Goal: Task Accomplishment & Management: Use online tool/utility

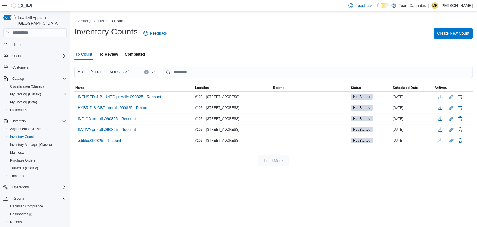
scroll to position [20, 0]
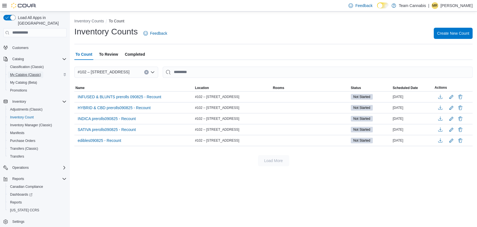
click at [32, 72] on span "My Catalog (Classic)" at bounding box center [25, 74] width 31 height 4
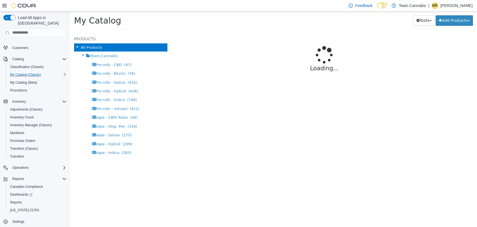
select select "**********"
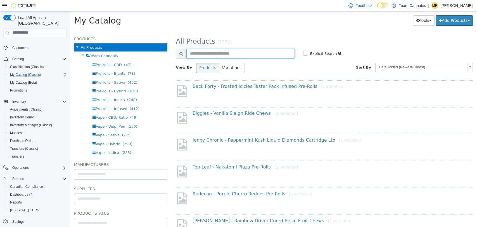
click at [198, 50] on input "text" at bounding box center [240, 53] width 108 height 10
type input "******"
select select "**********"
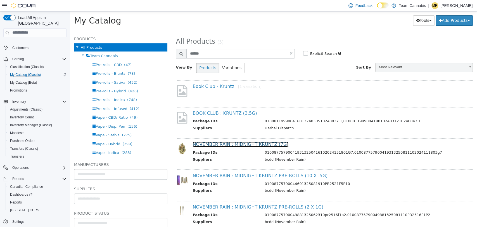
click at [263, 143] on link "NOVEMBER RAIN : MIDNIGHT KRUNTZ (7G)" at bounding box center [241, 143] width 96 height 5
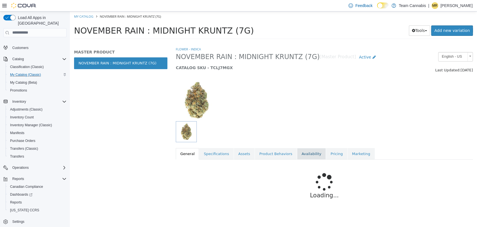
click at [310, 153] on link "Availability" at bounding box center [311, 154] width 29 height 12
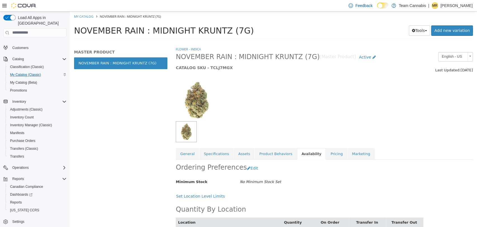
scroll to position [22, 0]
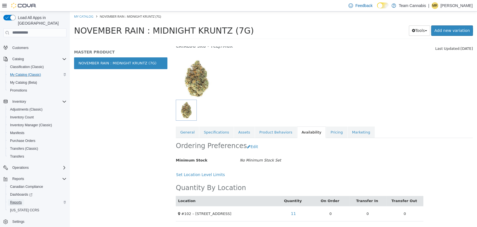
click at [16, 200] on span "Reports" at bounding box center [16, 202] width 12 height 4
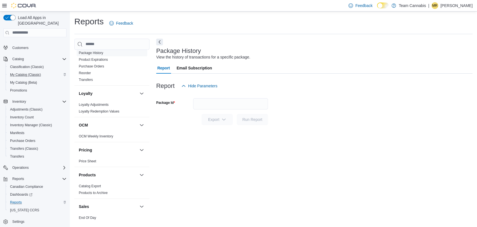
scroll to position [248, 0]
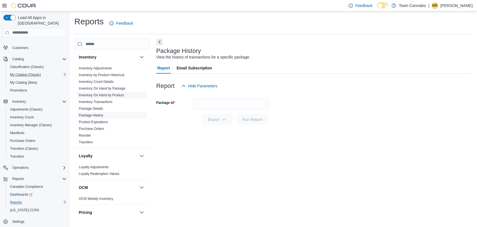
click at [120, 93] on span "Inventory On Hand by Product" at bounding box center [101, 95] width 45 height 4
click at [121, 93] on link "Inventory On Hand by Product" at bounding box center [101, 95] width 45 height 4
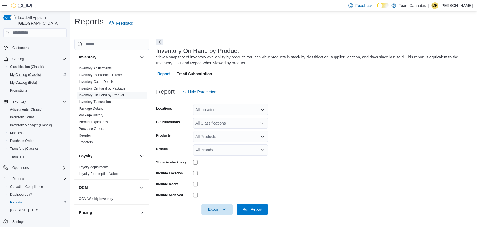
click at [222, 113] on div "All Locations" at bounding box center [230, 109] width 75 height 11
click at [243, 125] on span "#102 – [STREET_ADDRESS]" at bounding box center [231, 127] width 52 height 6
click at [308, 128] on form "Locations #102 – [STREET_ADDRESS] Combo box. Selected. #102 – 950 W. Broadway. …" at bounding box center [314, 155] width 316 height 117
click at [243, 124] on div "All Classifications" at bounding box center [230, 122] width 75 height 11
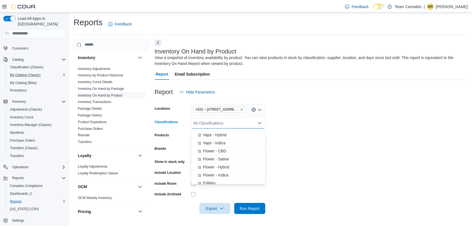
scroll to position [93, 0]
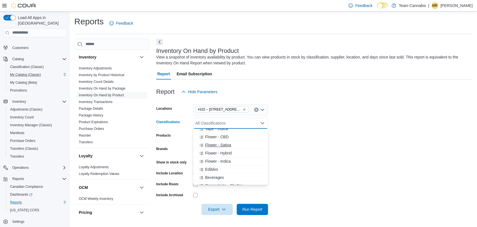
click at [222, 144] on span "Flower - Sativa" at bounding box center [218, 145] width 26 height 6
click at [342, 155] on form "Locations #102 – [STREET_ADDRESS] Classifications Flower - Sativa Combo box. Se…" at bounding box center [314, 155] width 316 height 117
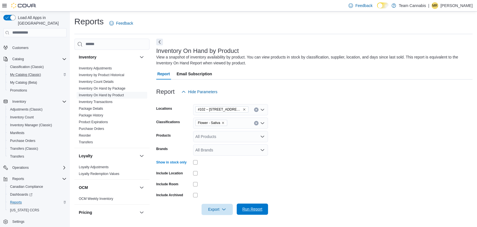
click at [249, 206] on span "Run Report" at bounding box center [252, 209] width 20 height 6
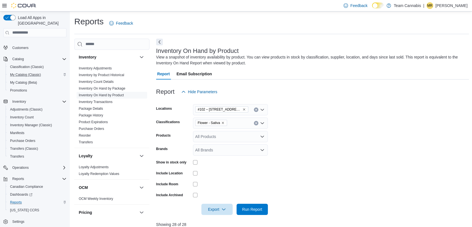
scroll to position [155, 0]
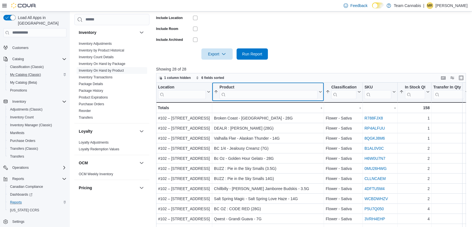
click at [229, 86] on div "Product" at bounding box center [269, 86] width 98 height 5
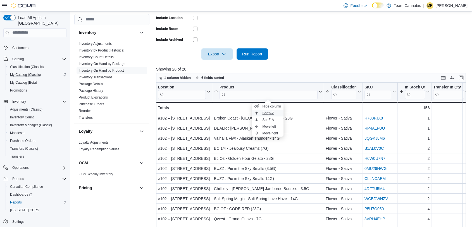
click at [263, 112] on span "Sort A-Z" at bounding box center [267, 113] width 11 height 4
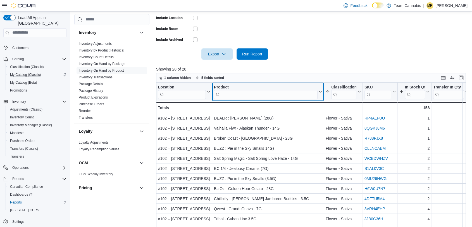
click at [227, 88] on div "Product" at bounding box center [266, 86] width 104 height 5
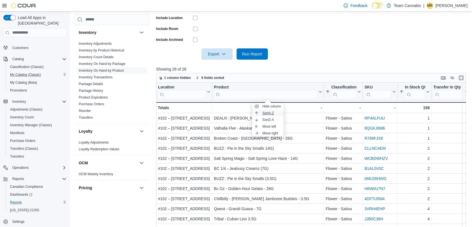
click at [268, 112] on span "Sort A-Z" at bounding box center [267, 113] width 11 height 4
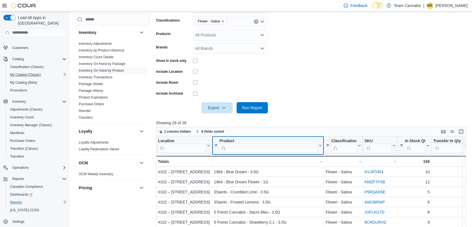
scroll to position [31, 0]
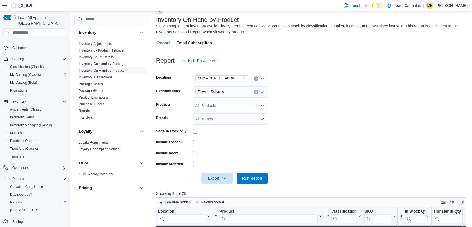
click at [223, 93] on icon "Remove Flower - Sativa from selection in this group" at bounding box center [222, 91] width 3 height 3
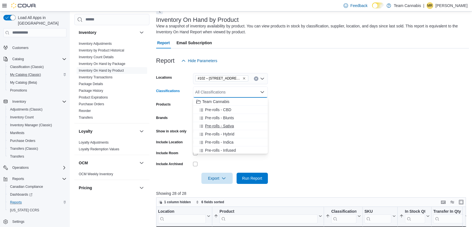
click at [236, 127] on div "Pre-rolls - Sativa" at bounding box center [231, 126] width 68 height 6
click at [250, 176] on span "Run Report" at bounding box center [252, 178] width 20 height 6
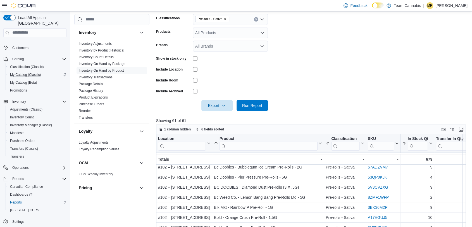
scroll to position [93, 0]
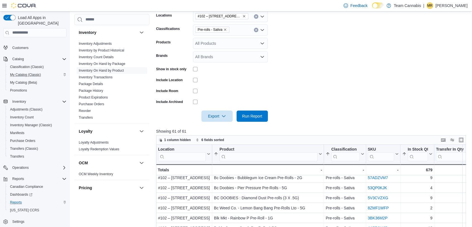
click at [257, 29] on icon "Clear input" at bounding box center [256, 30] width 2 height 2
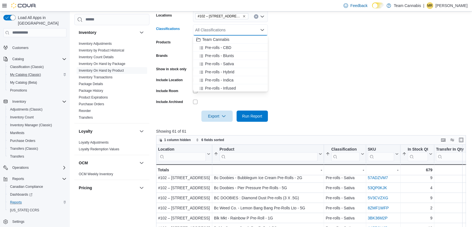
click at [340, 70] on form "Locations #102 – 950 W. Broadway Classifications All Classifications Combo box.…" at bounding box center [312, 62] width 313 height 117
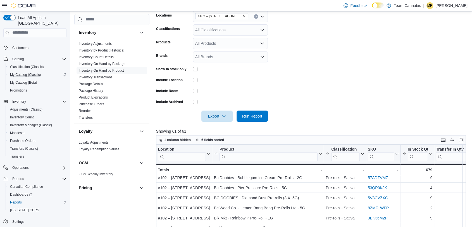
click at [215, 58] on div "All Brands" at bounding box center [230, 56] width 75 height 11
type input "***"
click at [214, 67] on span "[PERSON_NAME]" at bounding box center [231, 66] width 68 height 6
click at [316, 84] on form "Locations #102 – 950 W. Broadway Classifications All Classifications Products A…" at bounding box center [312, 62] width 313 height 117
click at [262, 117] on span "Run Report" at bounding box center [252, 115] width 25 height 11
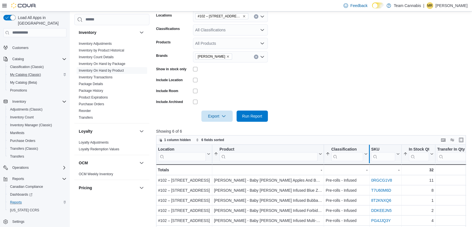
scroll to position [187, 0]
